Goal: Task Accomplishment & Management: Use online tool/utility

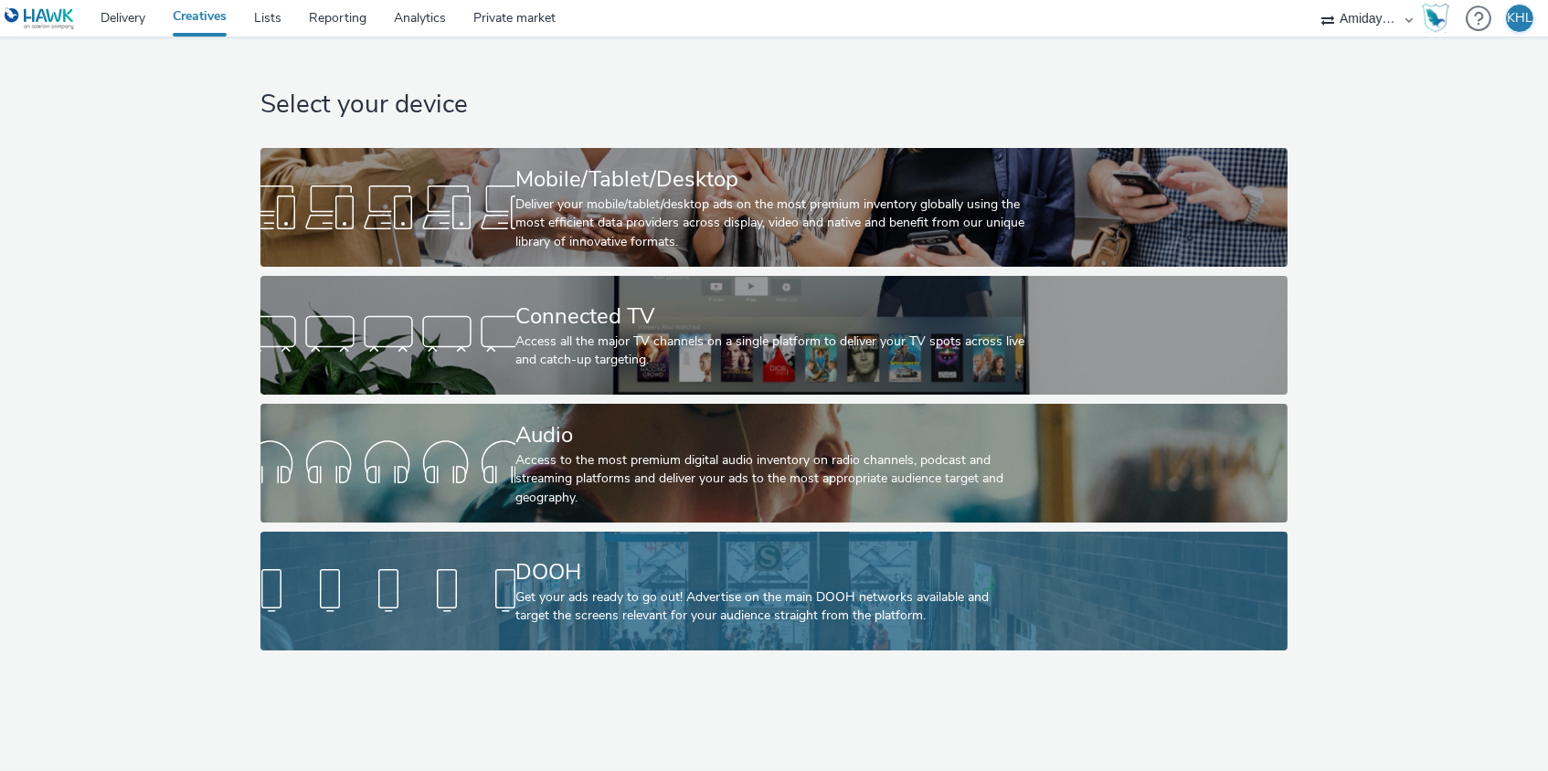
click at [584, 620] on div "Get your ads ready to go out! Advertise on the main DOOH networks available and…" at bounding box center [770, 606] width 510 height 37
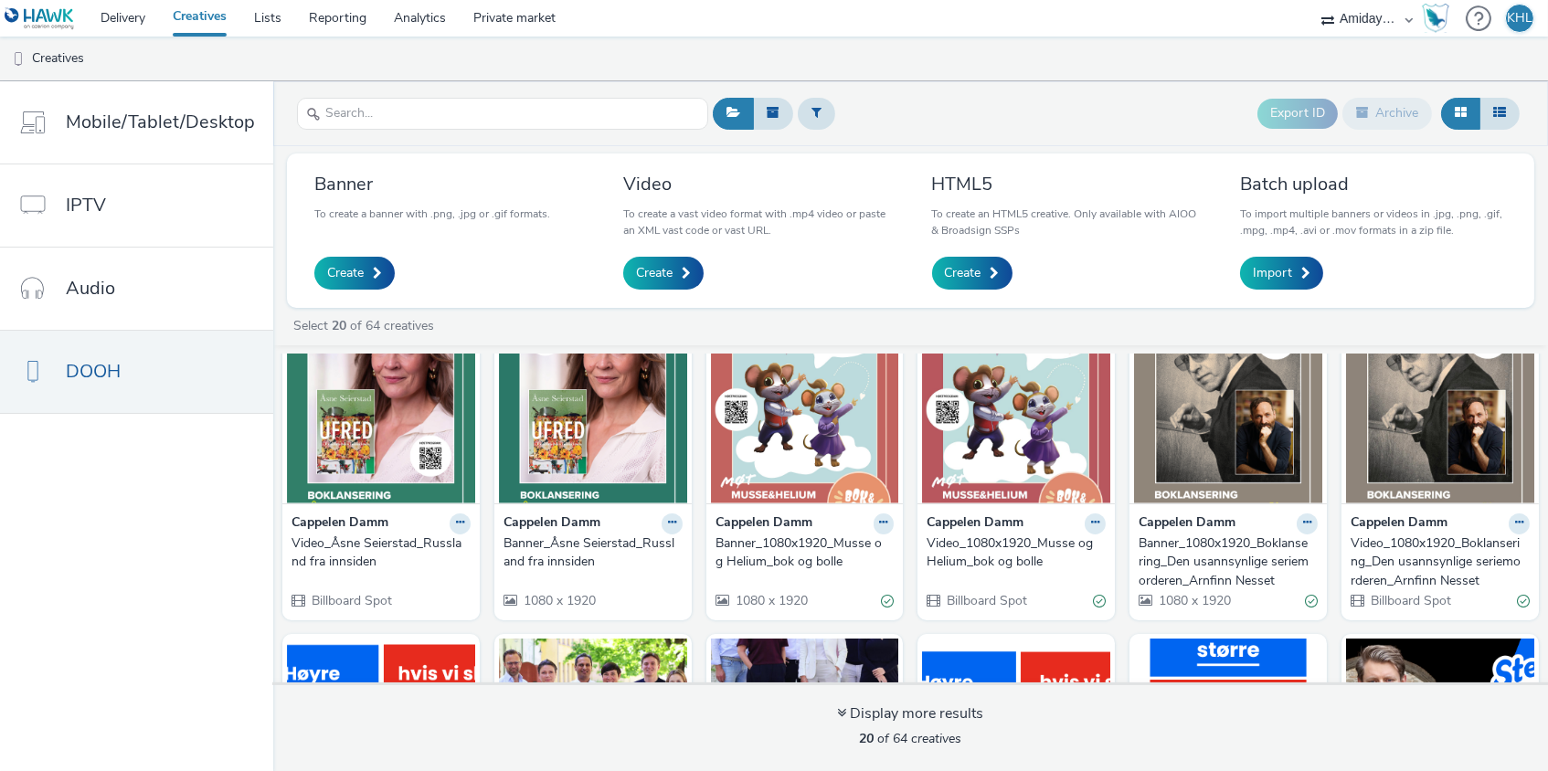
scroll to position [33, 0]
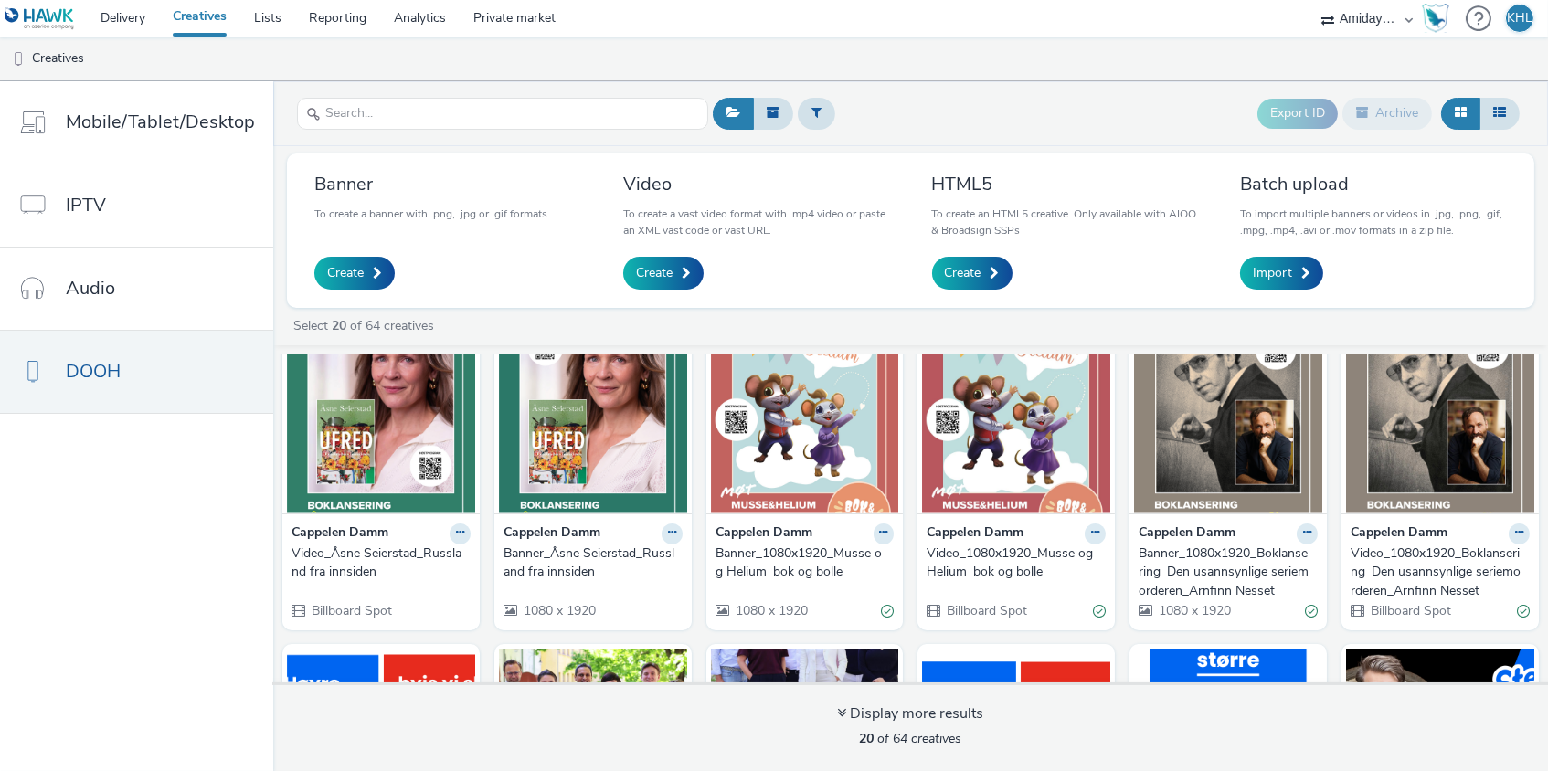
select select "ec4b2045-0c69-422c-a140-0820ca6be355"
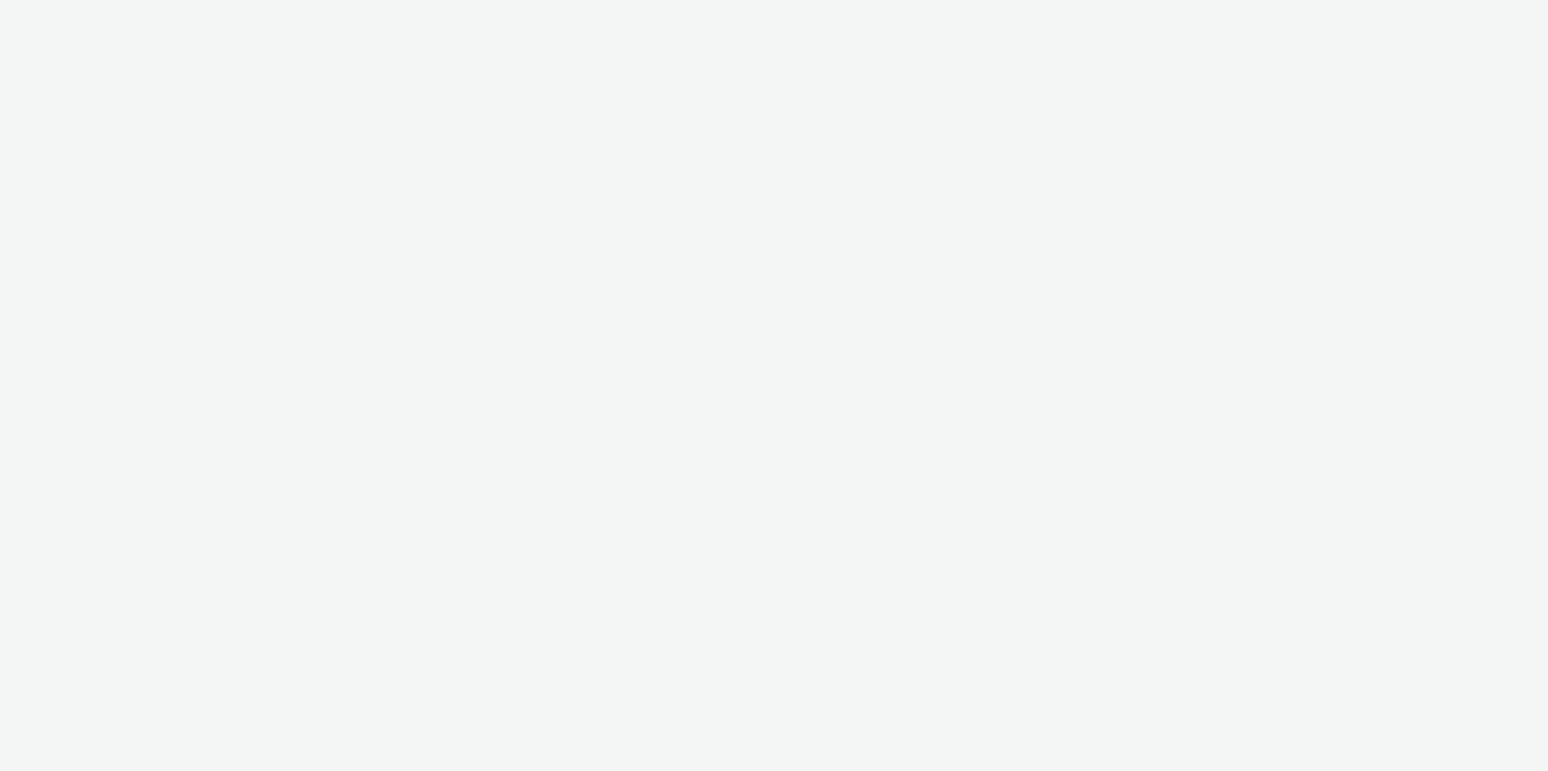
select select "ec4b2045-0c69-422c-a140-0820ca6be355"
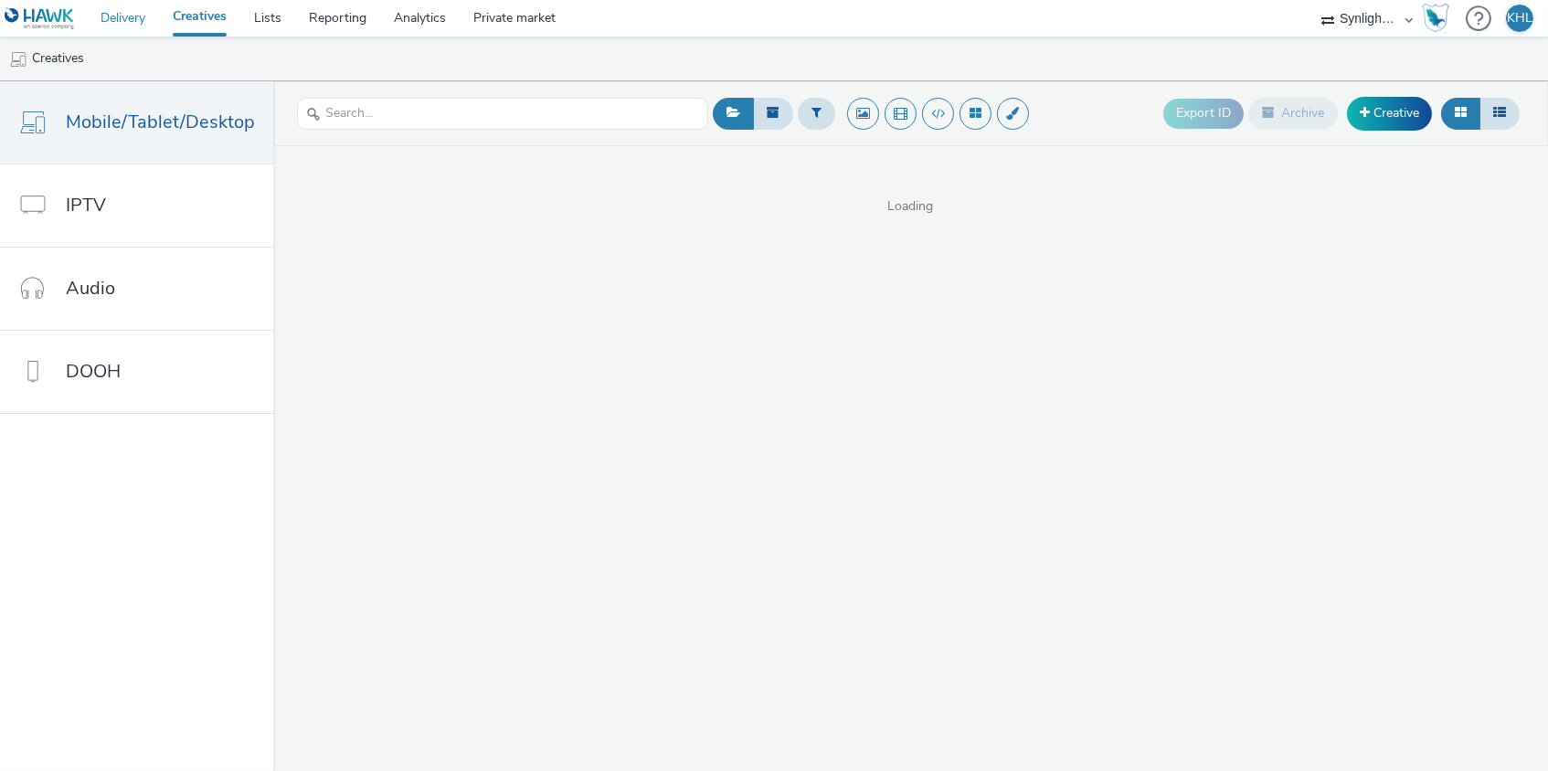
click at [119, 21] on link "Delivery" at bounding box center [123, 18] width 72 height 37
